Goal: Information Seeking & Learning: Learn about a topic

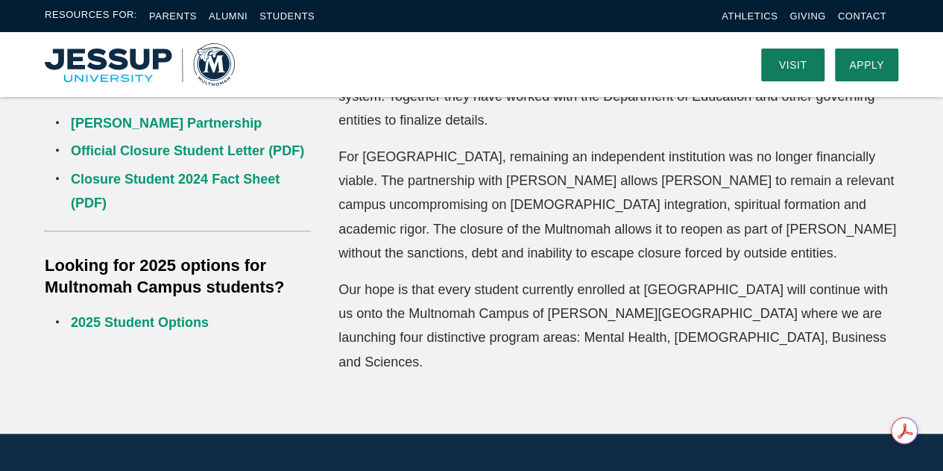
scroll to position [473, 0]
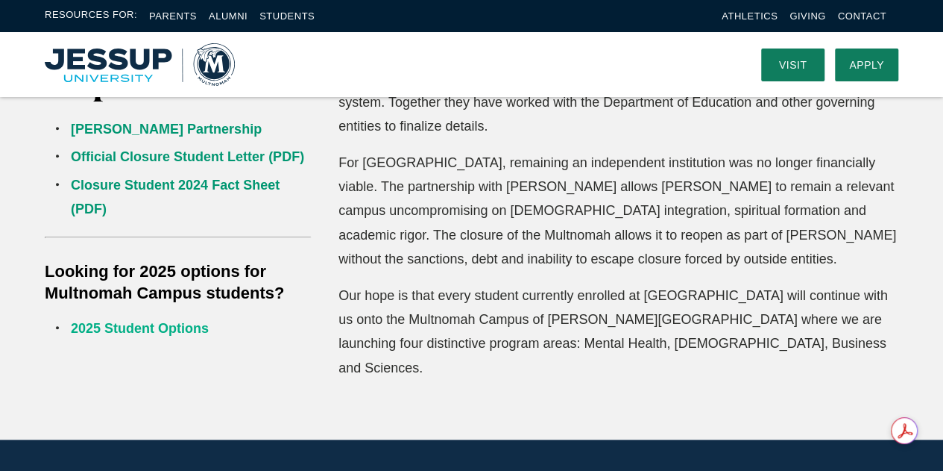
click at [135, 329] on link "2025 Student Options" at bounding box center [140, 328] width 138 height 15
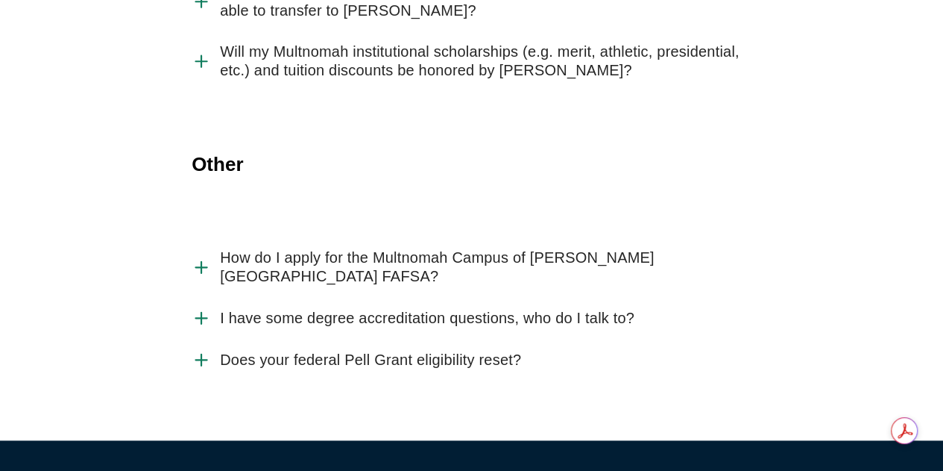
scroll to position [3703, 0]
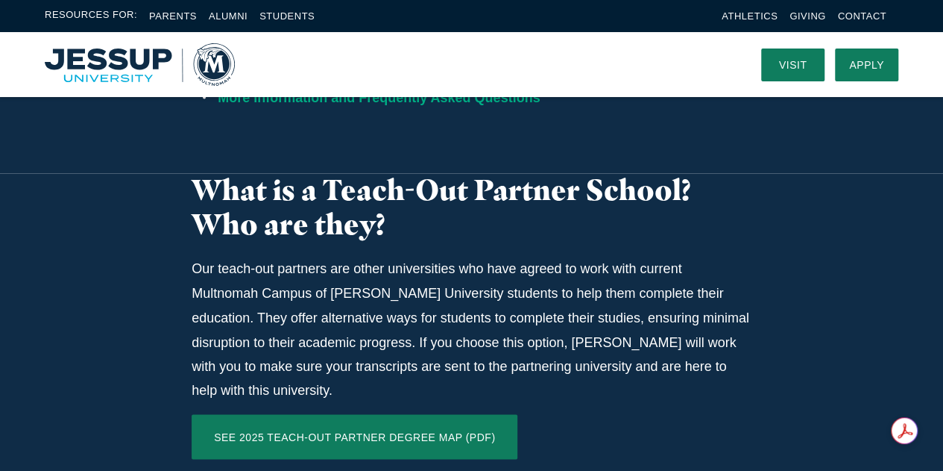
scroll to position [1110, 0]
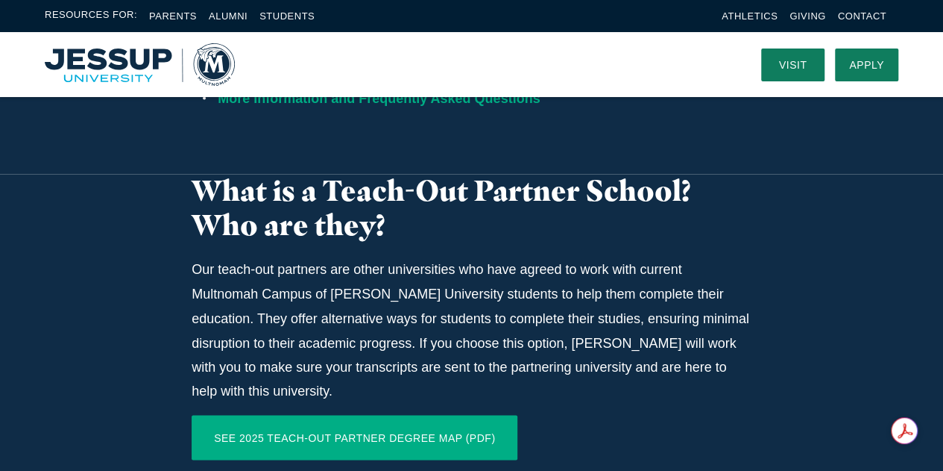
click at [302, 415] on link "SEE 2025 TEACH-OUT PARTNER DEGREE MAP (PDF)" at bounding box center [355, 437] width 326 height 45
